Goal: Find specific page/section: Find specific page/section

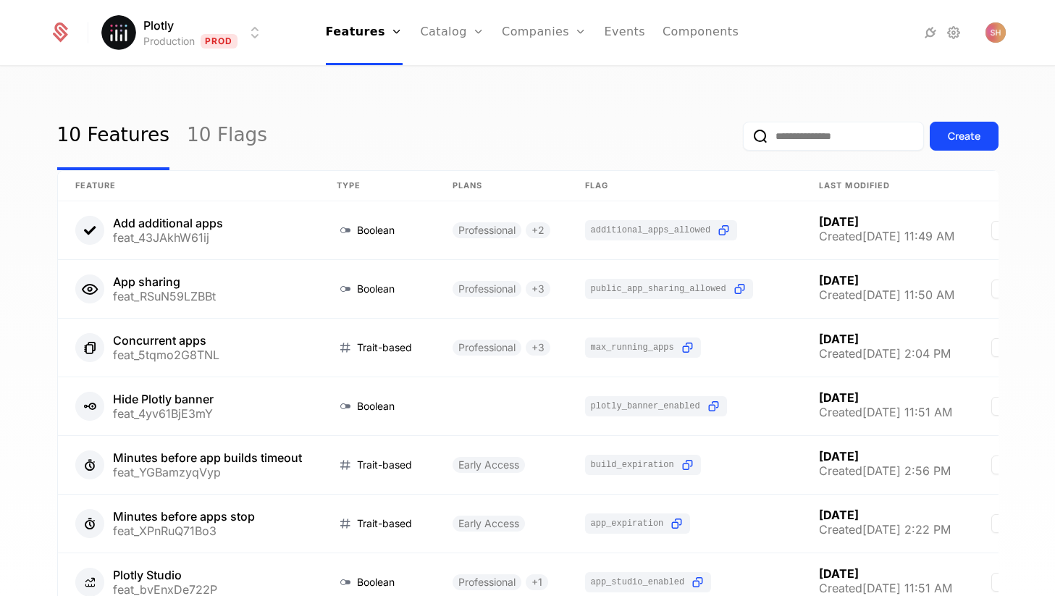
click at [849, 143] on input "email" at bounding box center [833, 136] width 181 height 29
click at [527, 20] on link "Companies" at bounding box center [544, 32] width 85 height 65
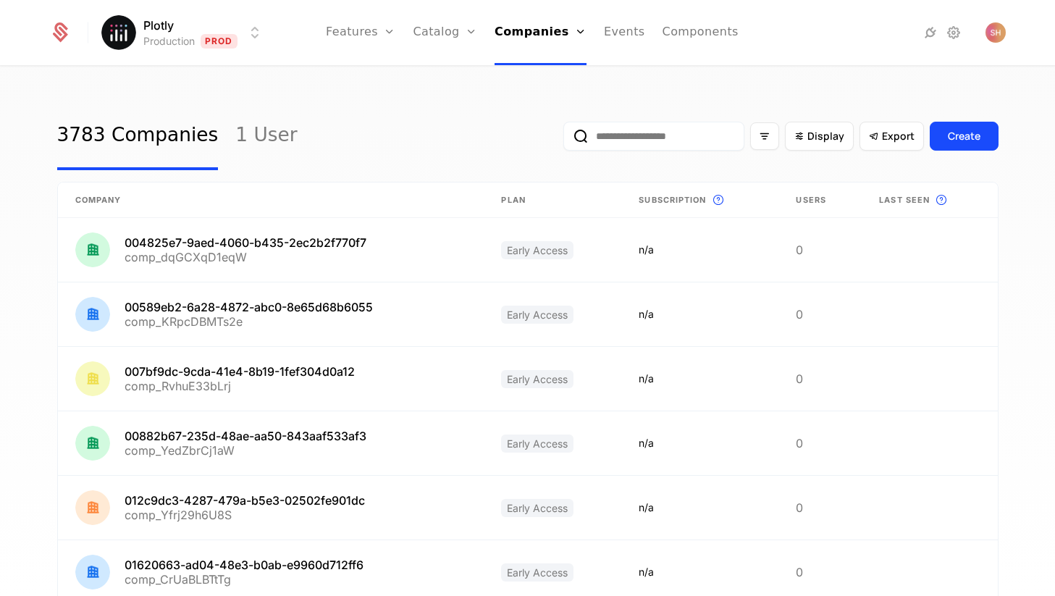
click at [676, 142] on input "email" at bounding box center [653, 136] width 181 height 29
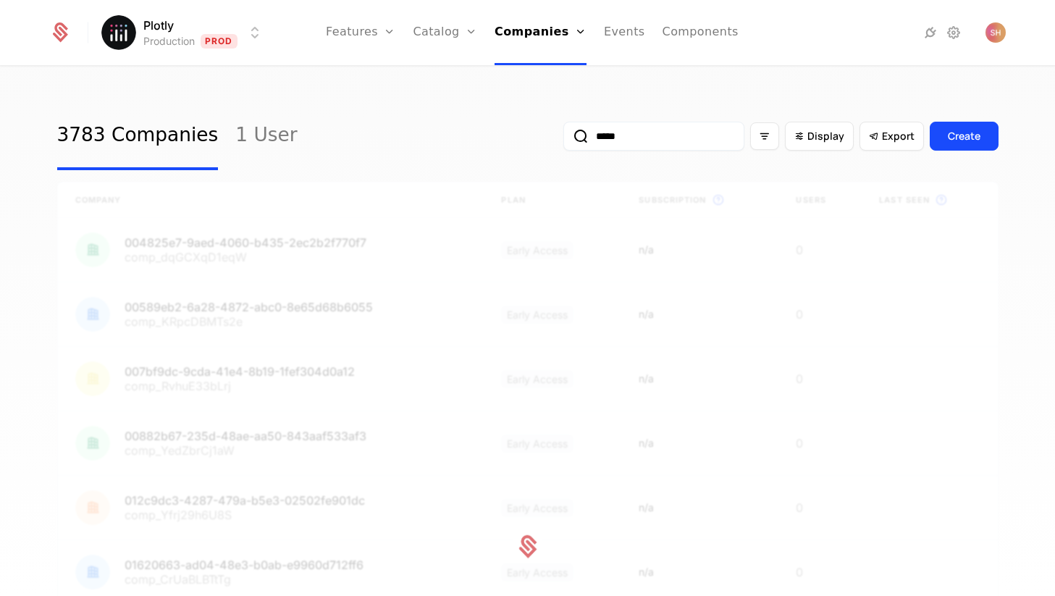
type input "*****"
click at [563, 139] on button "submit" at bounding box center [563, 139] width 0 height 0
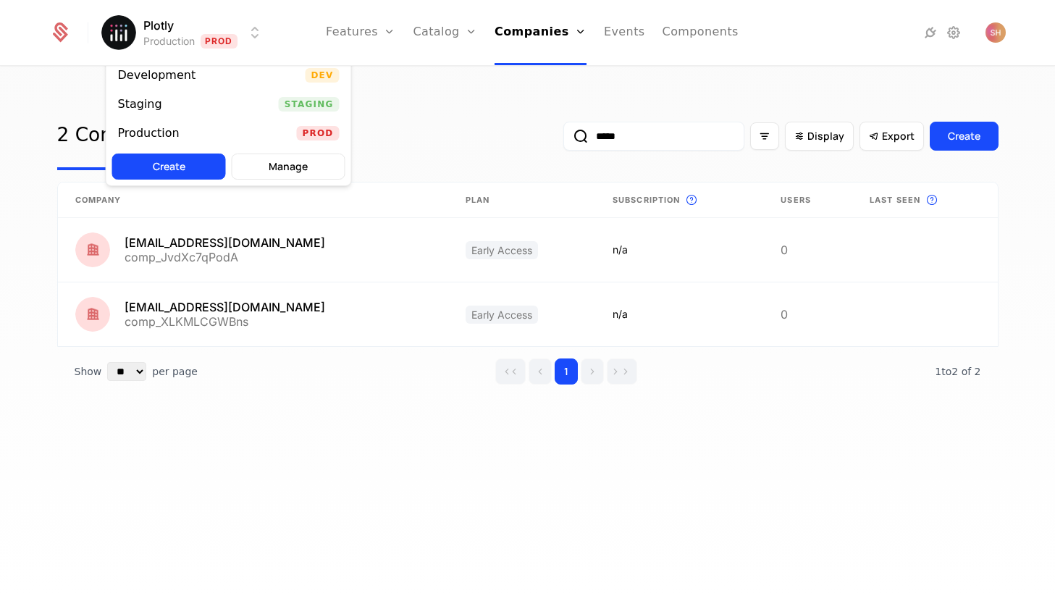
click at [203, 43] on html "Plotly Production Prod Features Features Flags Catalog Plans Add Ons Configurat…" at bounding box center [527, 298] width 1055 height 596
click at [203, 72] on div "Development Dev" at bounding box center [228, 75] width 245 height 29
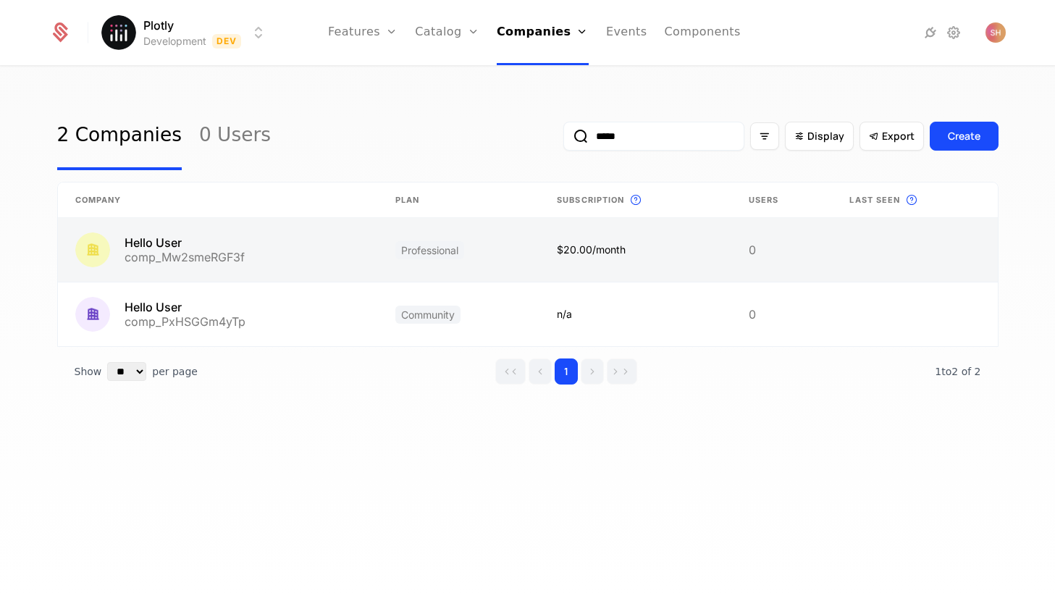
click at [274, 251] on link at bounding box center [218, 250] width 320 height 64
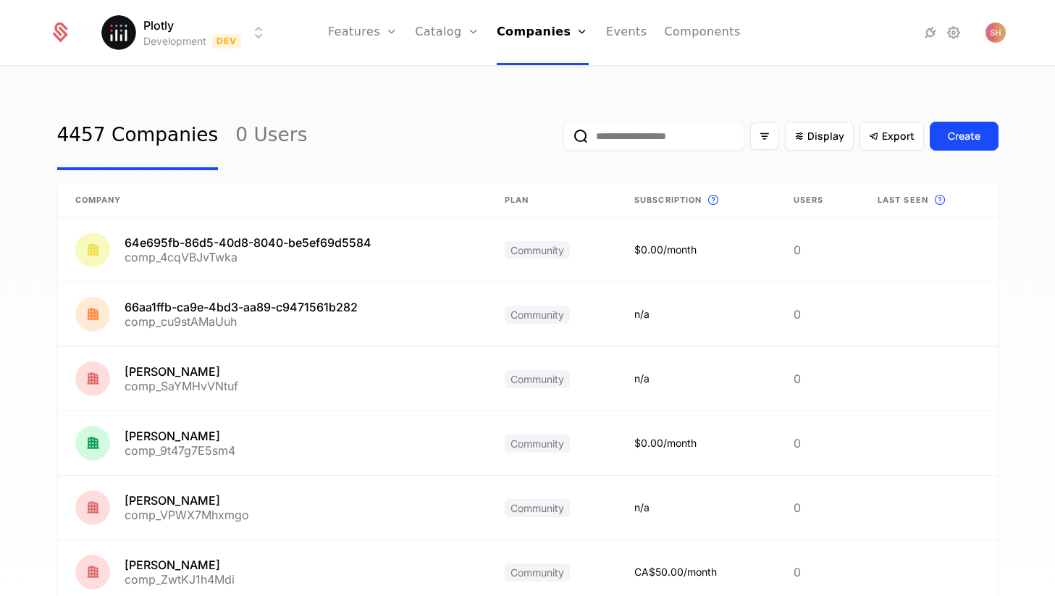
click at [667, 144] on input "email" at bounding box center [653, 136] width 181 height 29
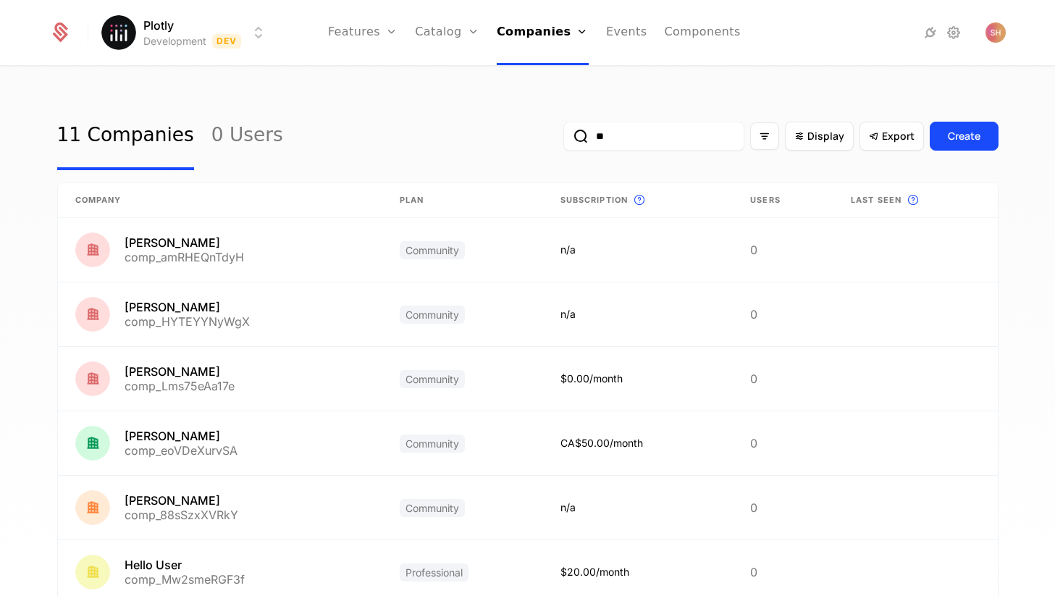
type input "*"
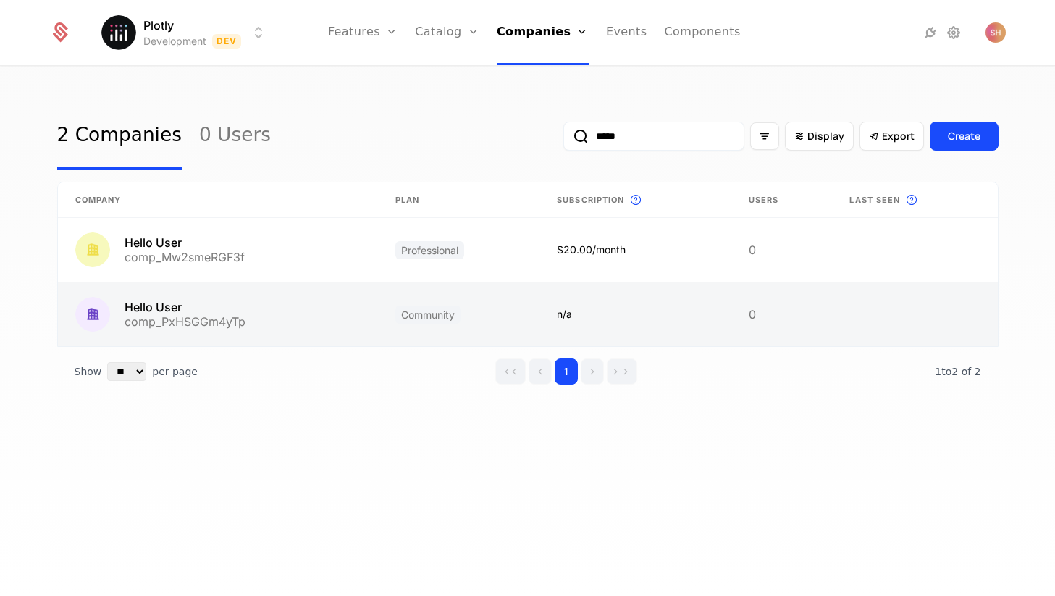
type input "*****"
click at [237, 329] on link at bounding box center [218, 314] width 320 height 64
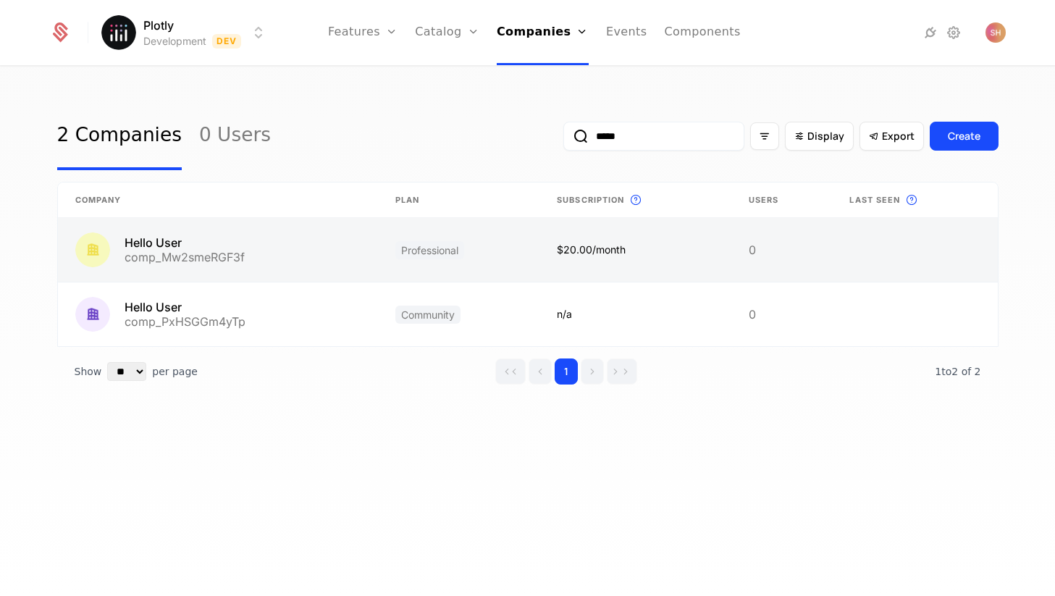
click at [236, 271] on link at bounding box center [218, 250] width 320 height 64
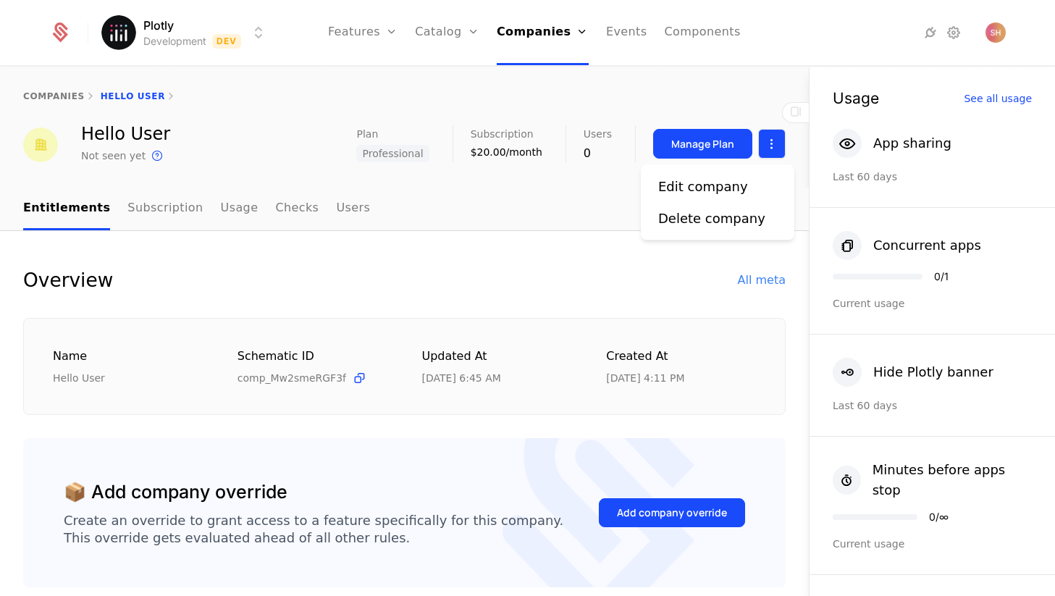
click at [777, 138] on html "Plotly Development Dev Features Features Flags Catalog Plans Add Ons Configurat…" at bounding box center [527, 298] width 1055 height 596
click at [742, 180] on div "Edit company" at bounding box center [708, 187] width 101 height 20
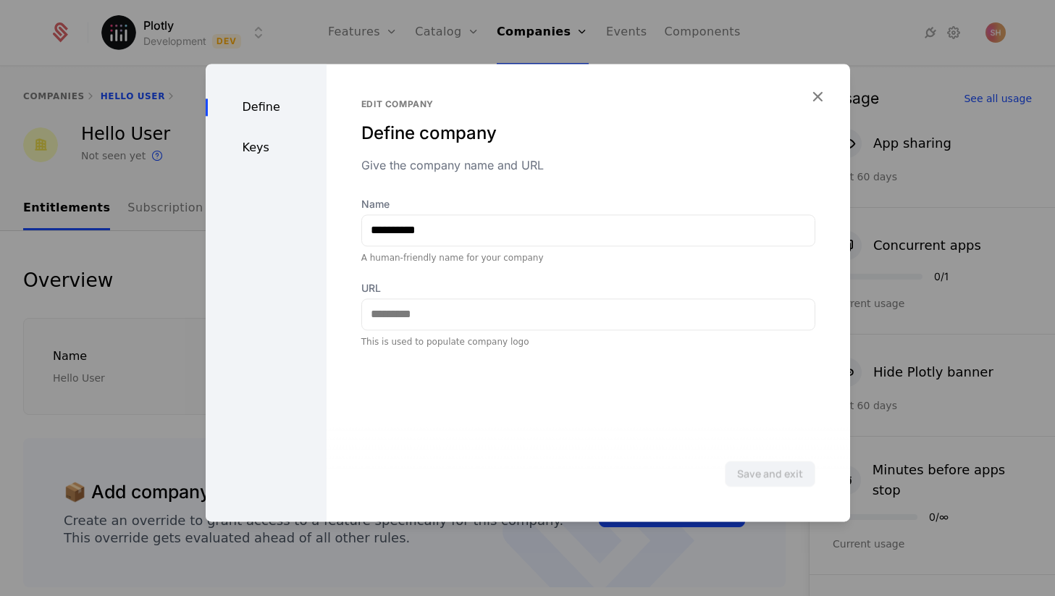
click at [254, 151] on div "Keys" at bounding box center [266, 147] width 121 height 17
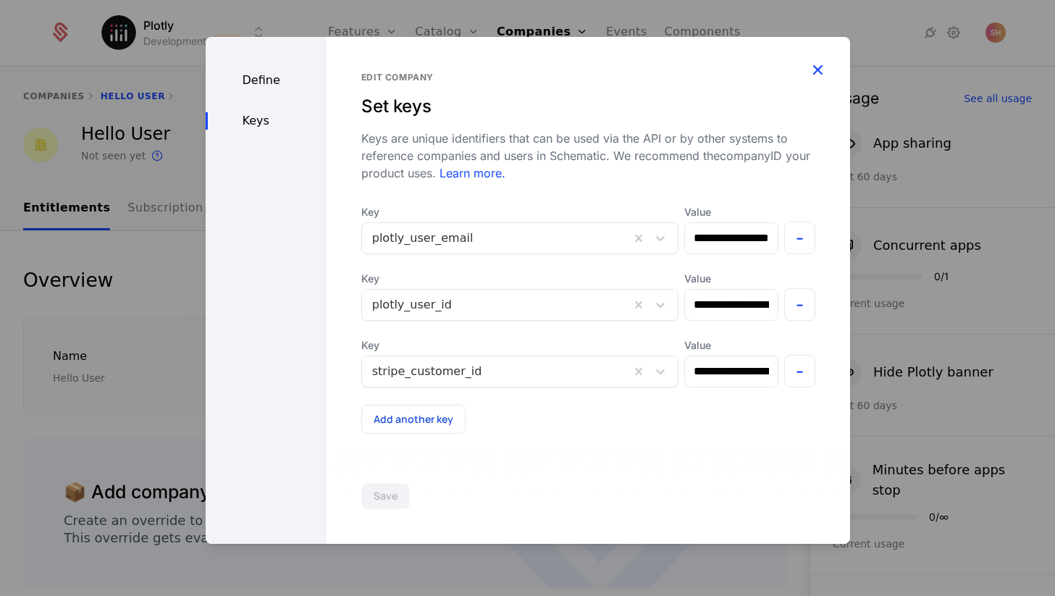
click at [815, 69] on icon "button" at bounding box center [817, 69] width 19 height 19
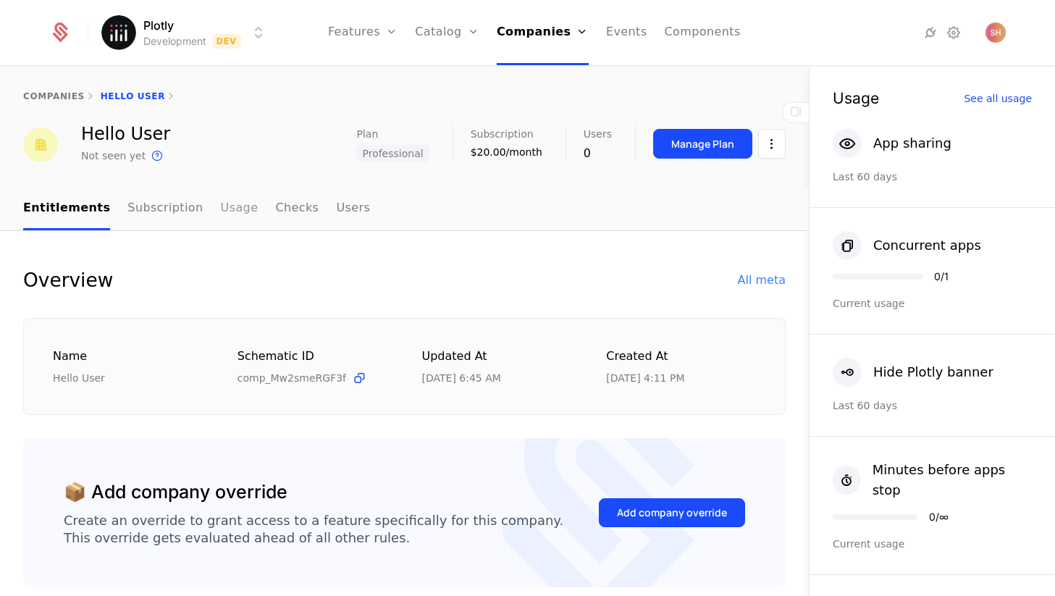
click at [221, 211] on link "Usage" at bounding box center [240, 208] width 38 height 43
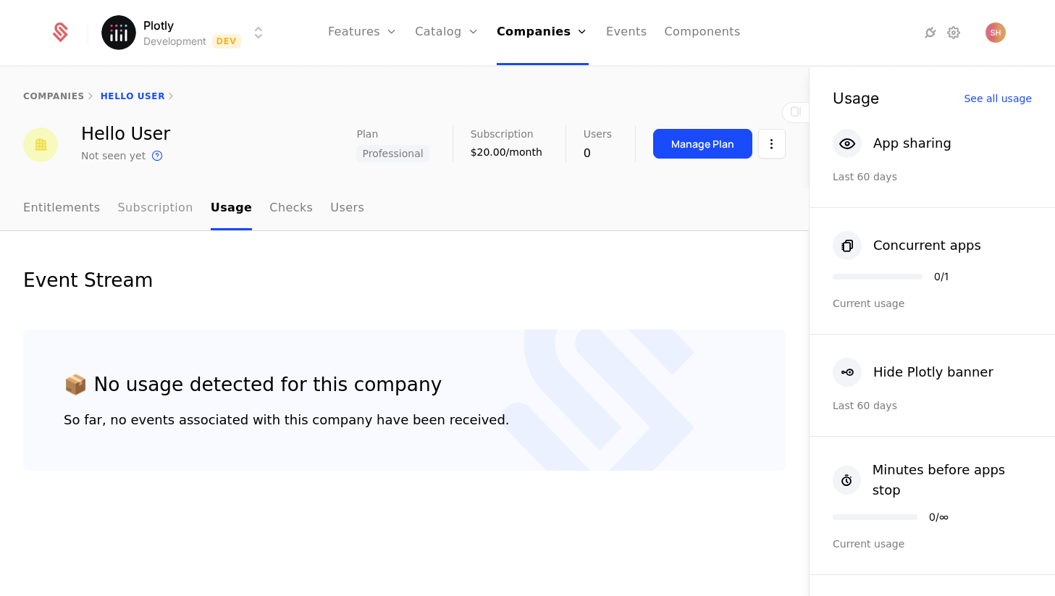
click at [135, 206] on link "Subscription" at bounding box center [155, 208] width 75 height 43
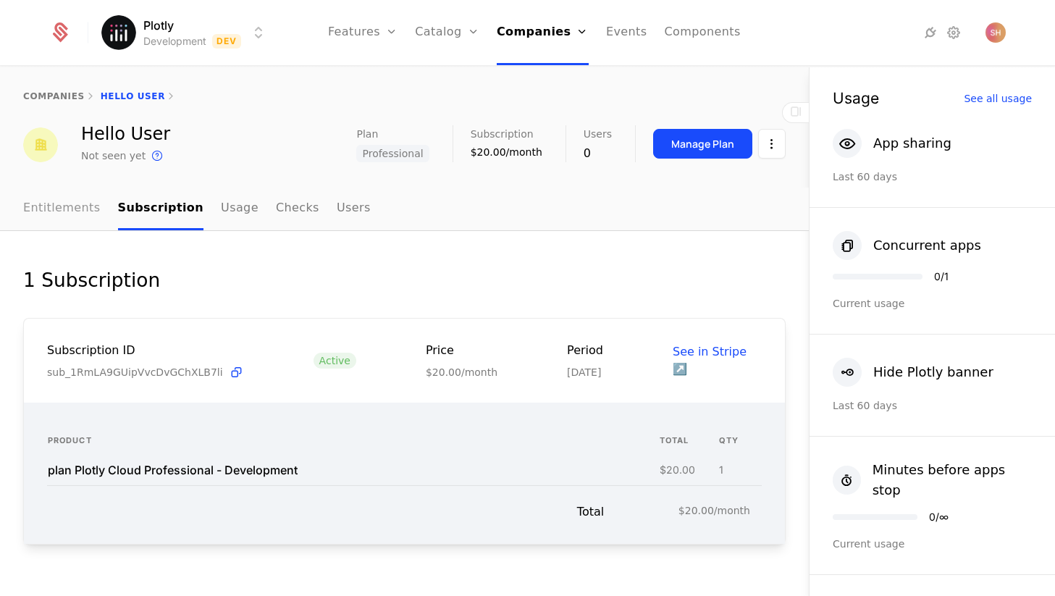
click at [53, 206] on link "Entitlements" at bounding box center [61, 208] width 77 height 43
